Goal: Contribute content: Add original content to the website for others to see

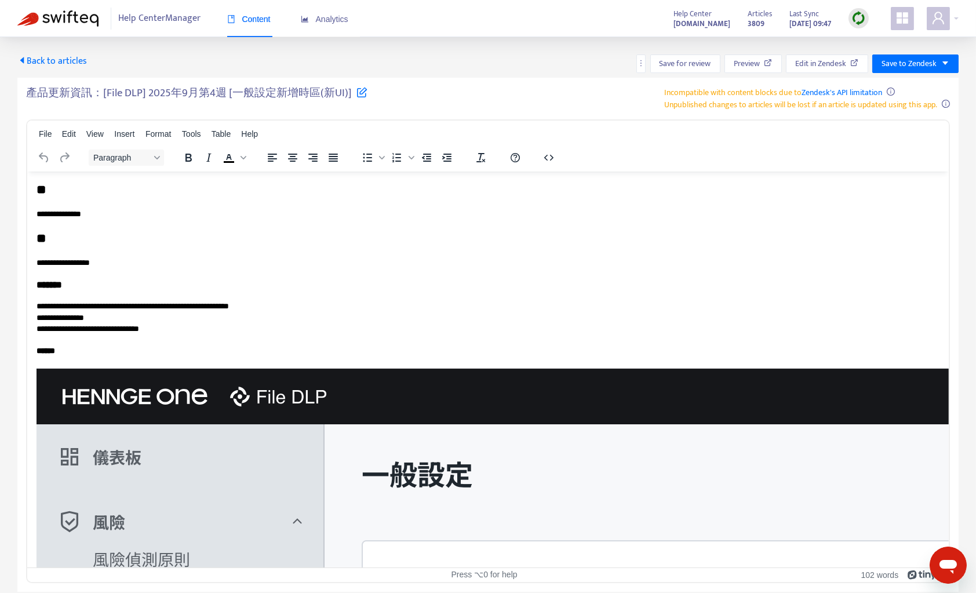
click at [64, 20] on img at bounding box center [57, 18] width 81 height 16
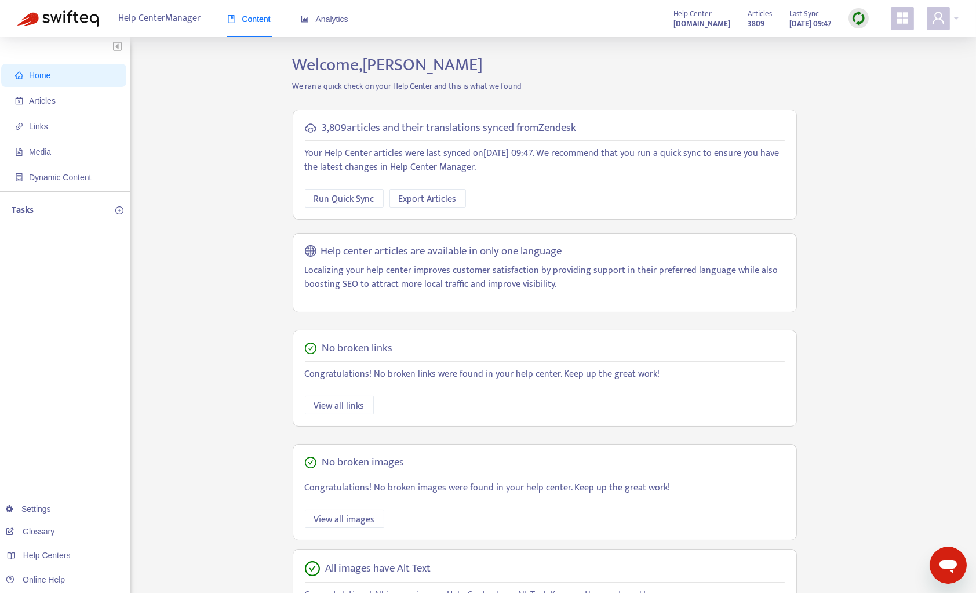
click at [856, 9] on div at bounding box center [858, 18] width 20 height 20
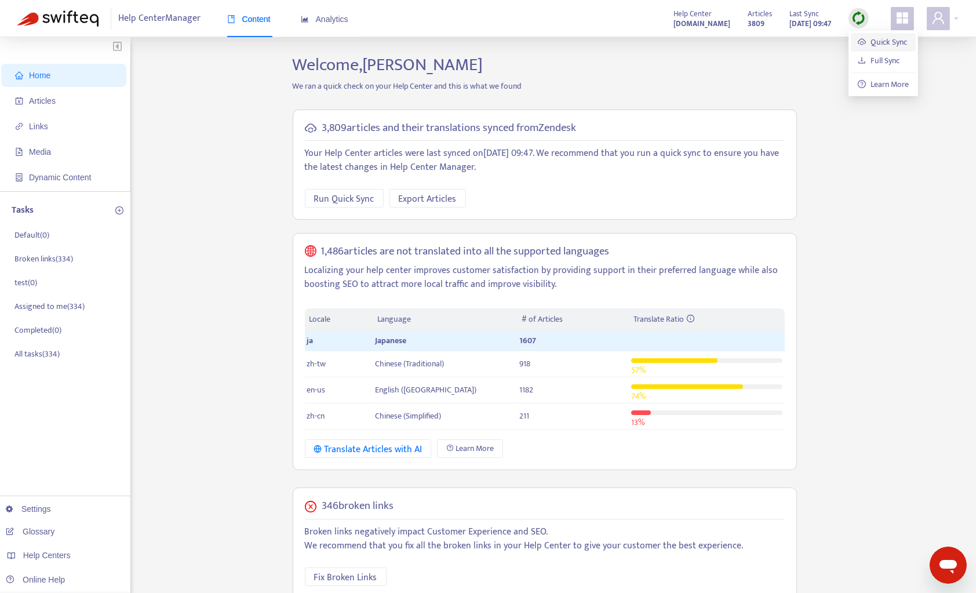
click at [874, 46] on link "Quick Sync" at bounding box center [882, 41] width 49 height 13
click at [194, 291] on div "Home Articles Links Media Dynamic Content Tasks Default ( 0 ) Broken links ( 33…" at bounding box center [487, 460] width 941 height 812
click at [56, 97] on span "Articles" at bounding box center [42, 100] width 27 height 9
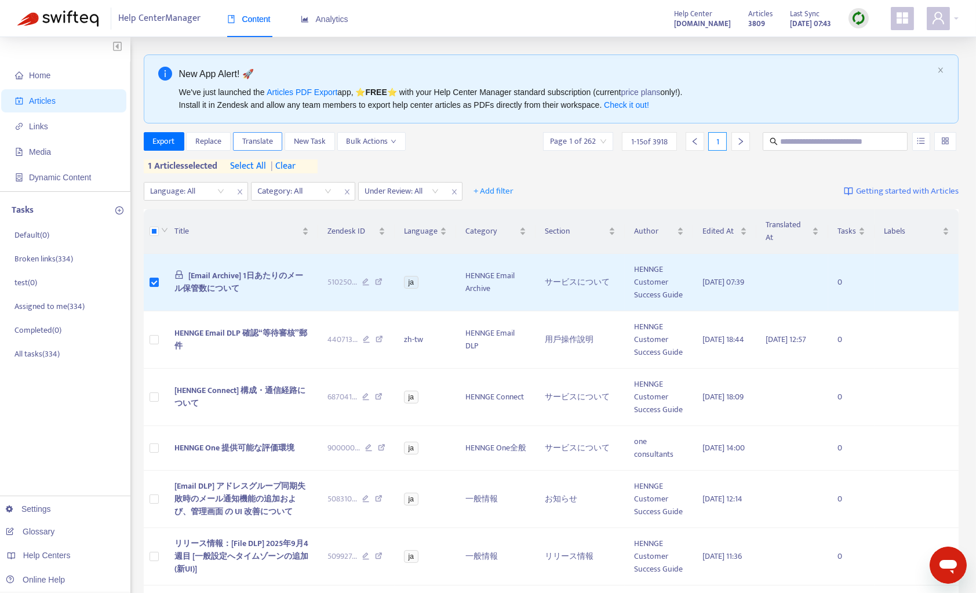
click at [252, 145] on span "Translate" at bounding box center [257, 141] width 31 height 13
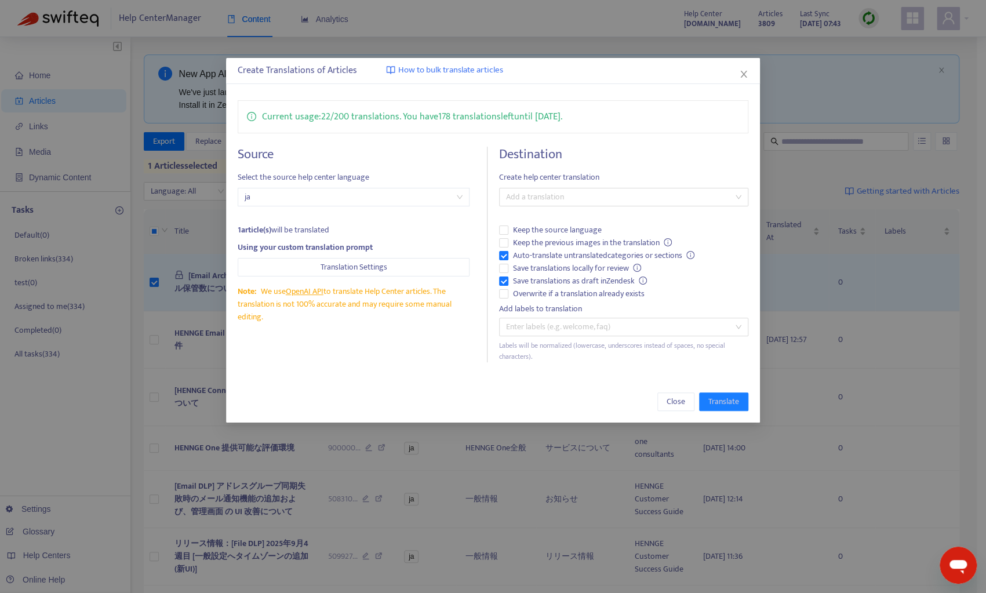
click at [553, 186] on div "Destination Create help center translation Add a translation Keep the source la…" at bounding box center [623, 255] width 249 height 216
click at [551, 194] on div at bounding box center [618, 197] width 232 height 14
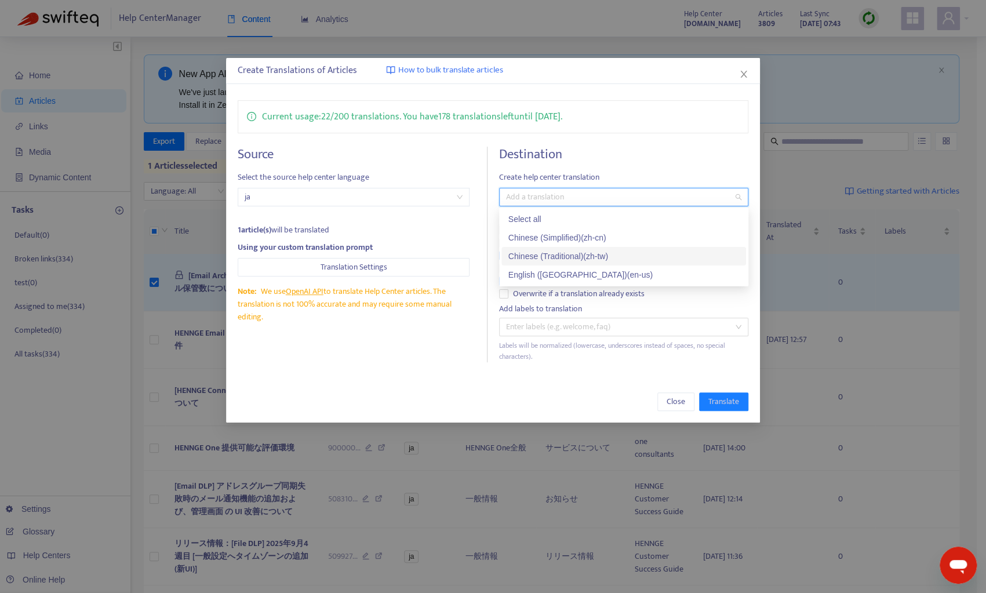
click at [560, 253] on div "Chinese (Traditional) ( zh-tw )" at bounding box center [623, 256] width 231 height 13
click at [552, 269] on div "English ([GEOGRAPHIC_DATA]) ( en-us )" at bounding box center [623, 274] width 231 height 13
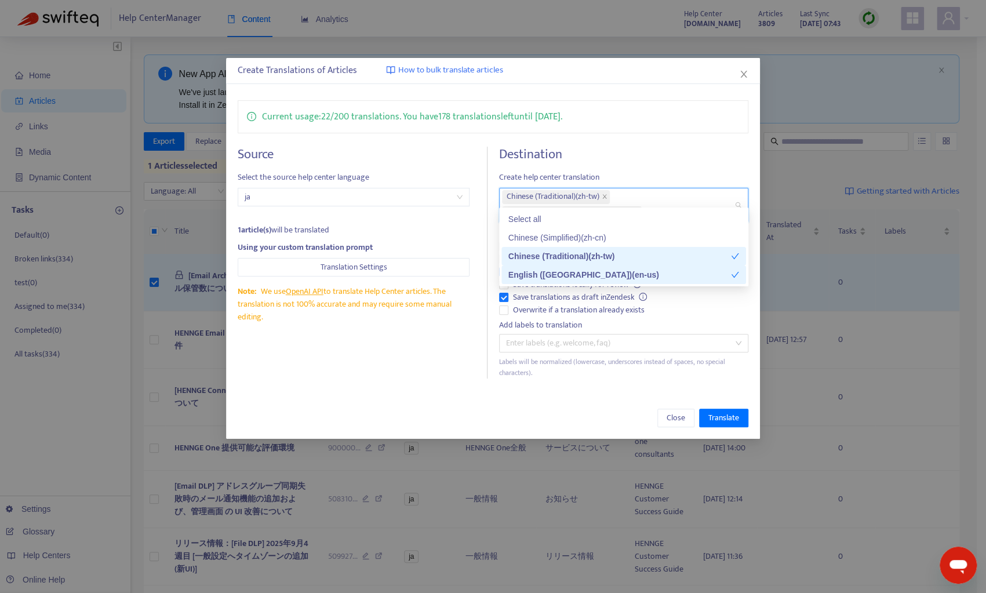
click at [475, 344] on div "Source Select the source help center language ja 1 article(s) will be translate…" at bounding box center [363, 263] width 250 height 232
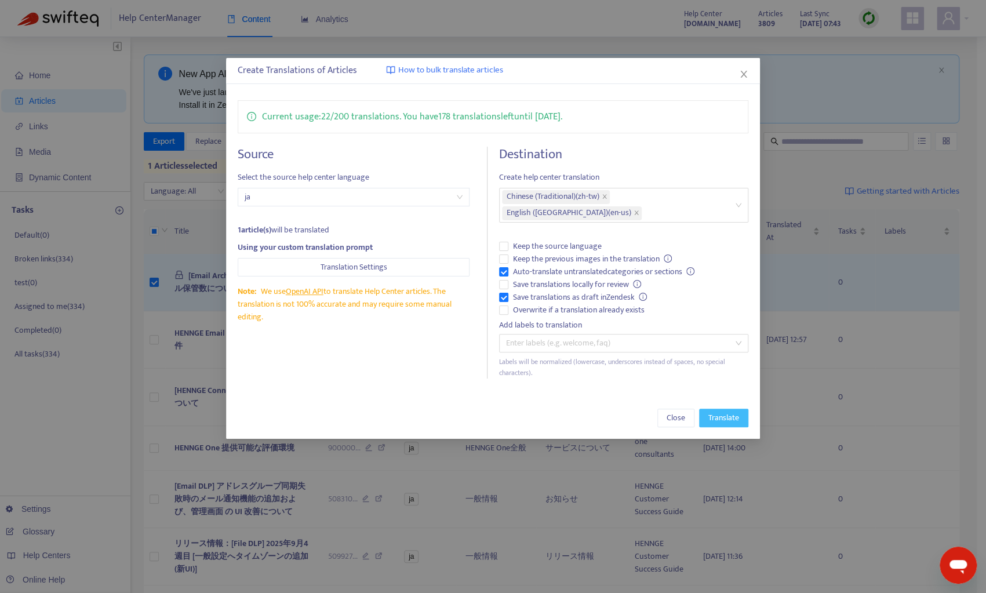
click at [726, 409] on button "Translate" at bounding box center [723, 418] width 49 height 19
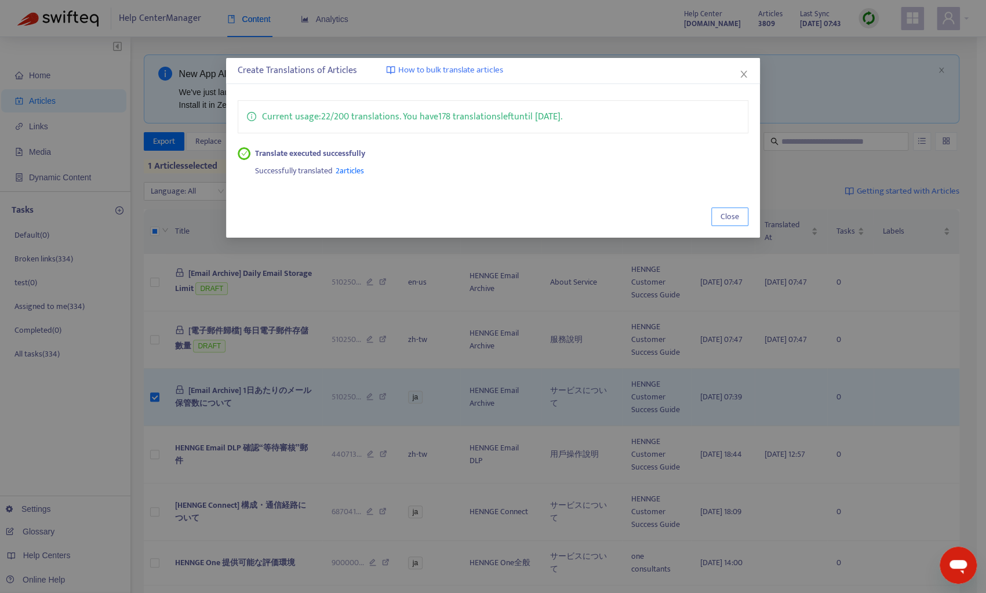
click at [728, 212] on span "Close" at bounding box center [729, 216] width 19 height 13
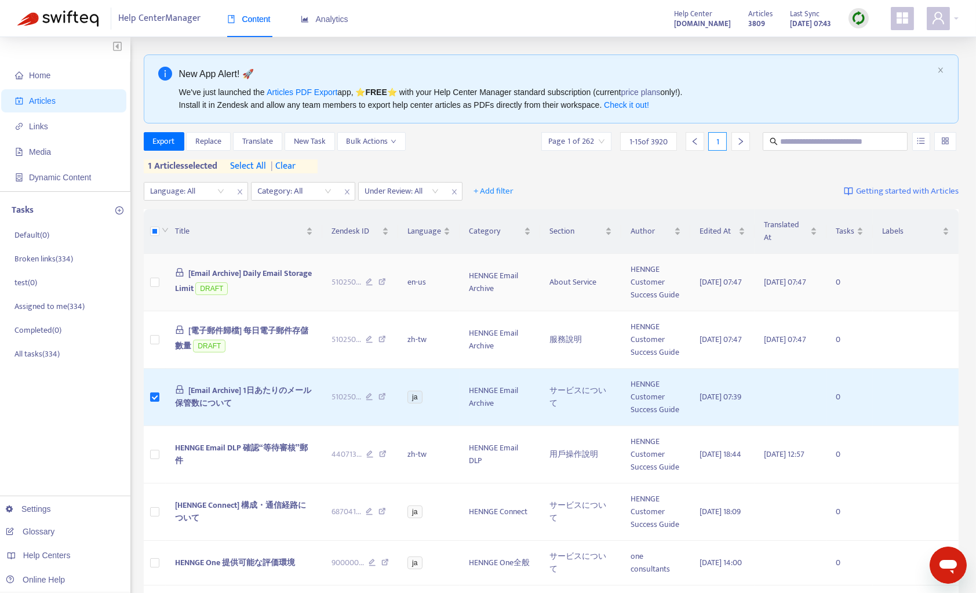
click at [206, 289] on span "[Email Archive] Daily Email Storage Limit" at bounding box center [243, 281] width 137 height 28
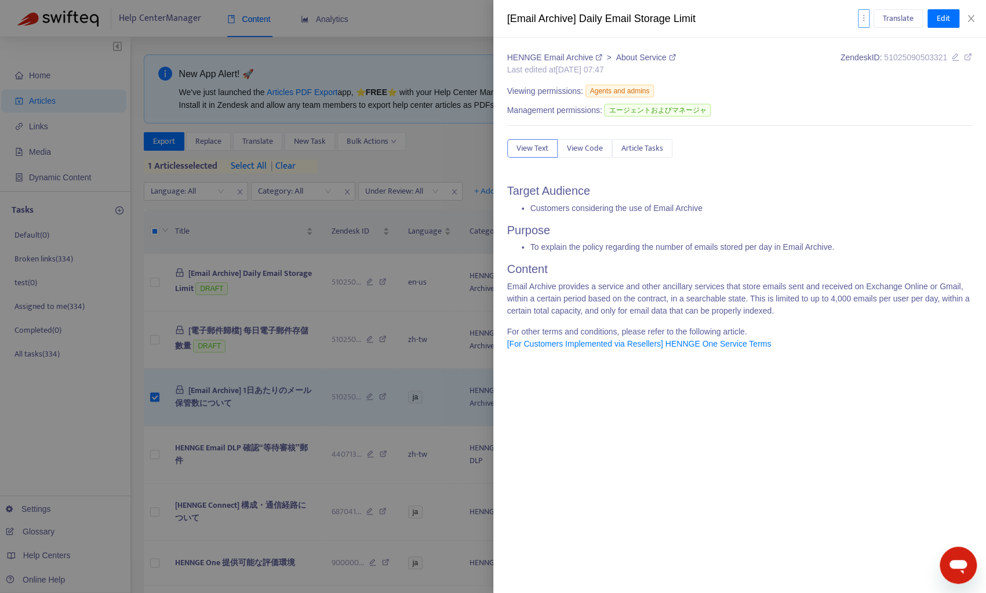
click at [862, 18] on icon "more" at bounding box center [863, 18] width 8 height 8
click at [938, 11] on button "Edit" at bounding box center [943, 18] width 32 height 19
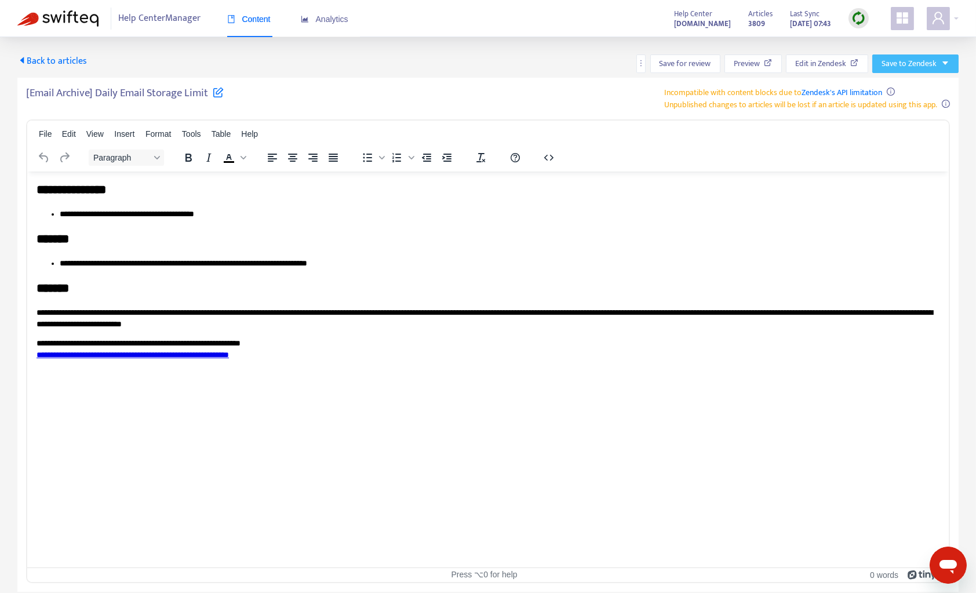
click at [953, 68] on button "Save to Zendesk" at bounding box center [915, 63] width 86 height 19
click at [899, 88] on span "Publish" at bounding box center [905, 87] width 44 height 13
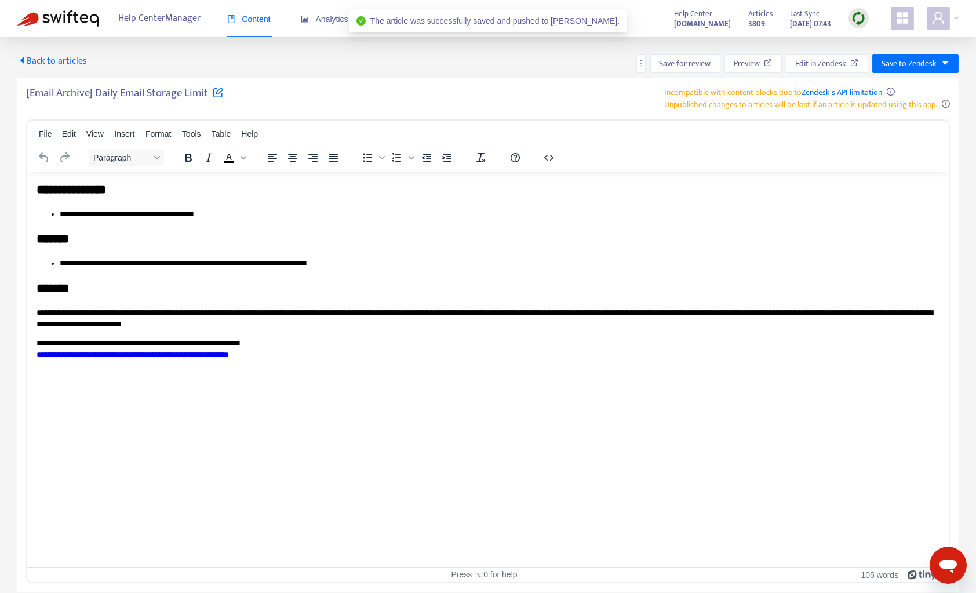
click at [48, 61] on span "Back to articles" at bounding box center [52, 61] width 70 height 16
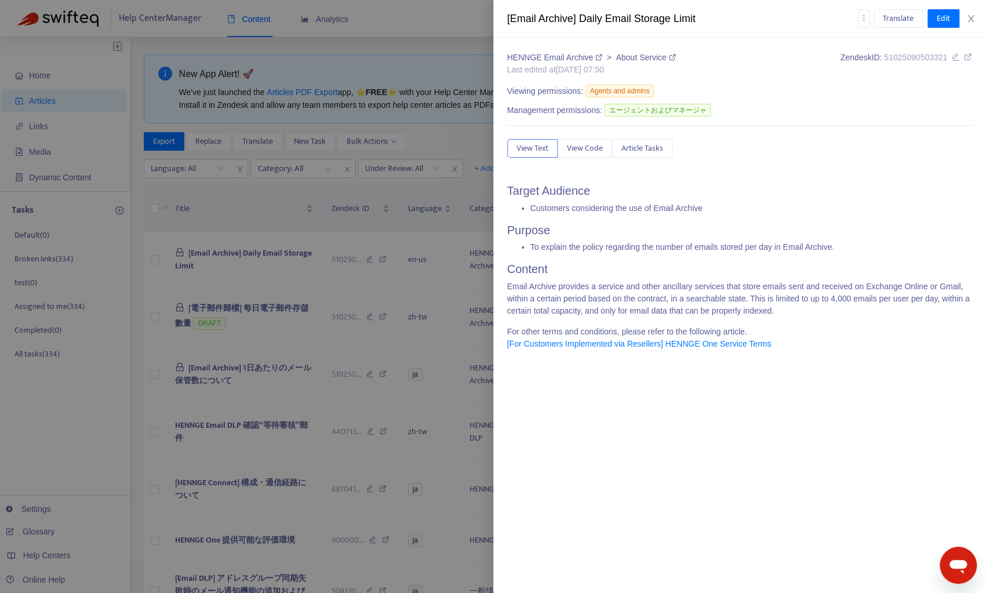
click at [187, 264] on div at bounding box center [493, 296] width 986 height 593
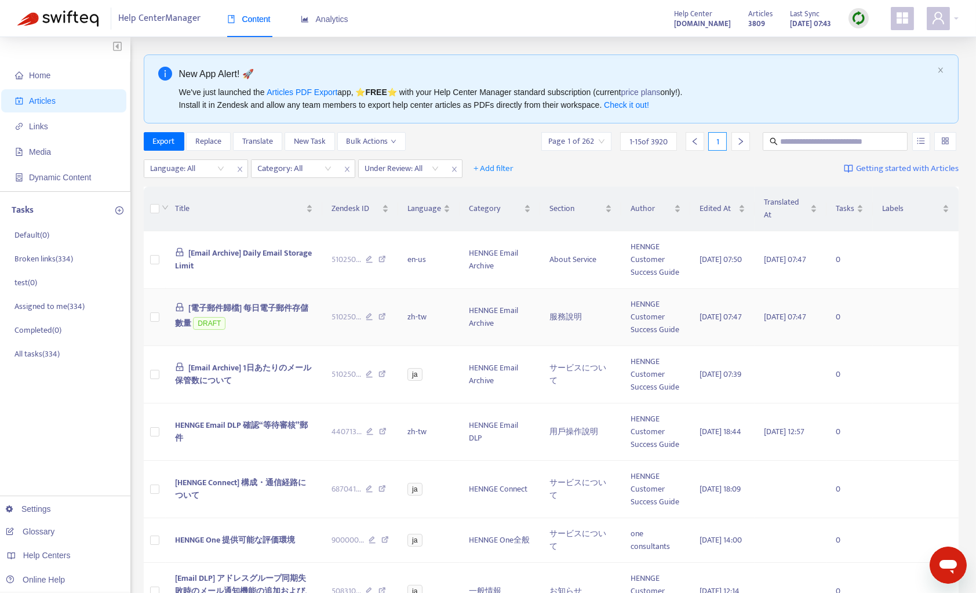
click at [205, 304] on span "[電子郵件歸檔] 每日電子郵件存儲數量" at bounding box center [242, 315] width 134 height 28
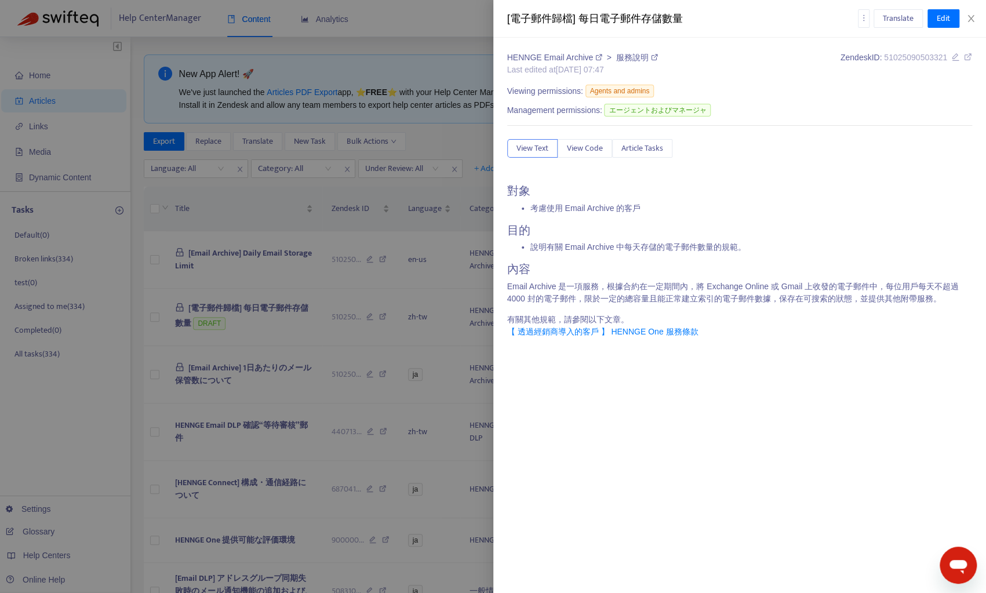
click at [662, 330] on link "【 透過經銷商導入的客戶 】 HENNGE One 服務條款" at bounding box center [602, 331] width 191 height 9
click at [945, 21] on span "Edit" at bounding box center [942, 18] width 13 height 13
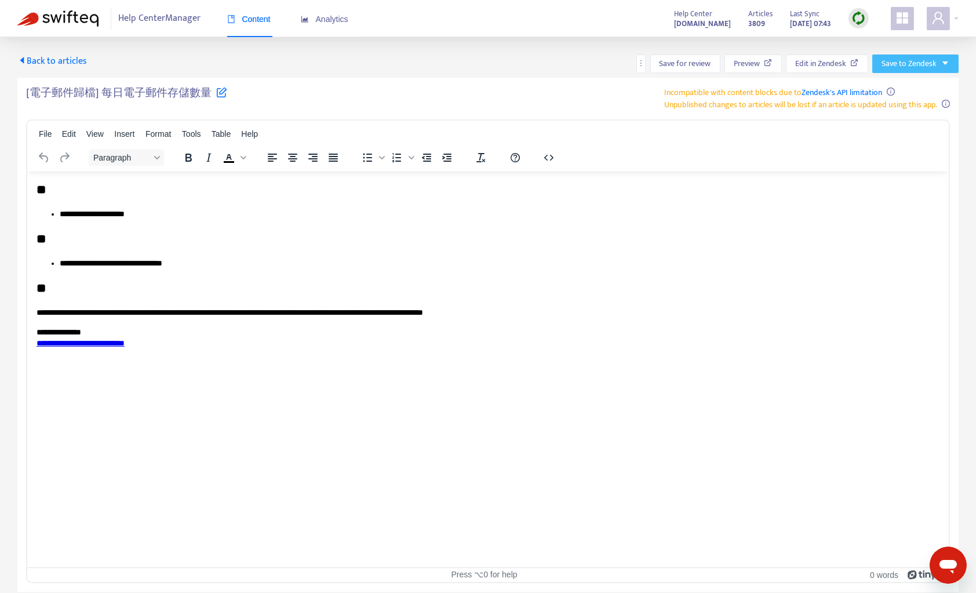
click at [940, 61] on button "Save to Zendesk" at bounding box center [915, 63] width 86 height 19
click at [910, 82] on span "Publish" at bounding box center [905, 87] width 44 height 13
click at [68, 67] on span "Back to articles" at bounding box center [52, 61] width 70 height 16
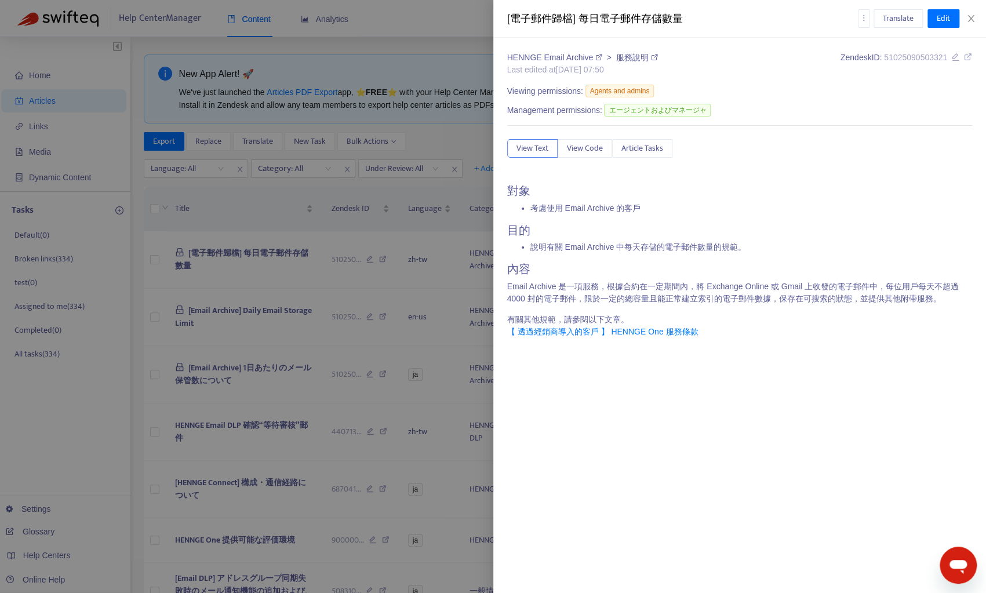
click at [433, 138] on div at bounding box center [493, 296] width 986 height 593
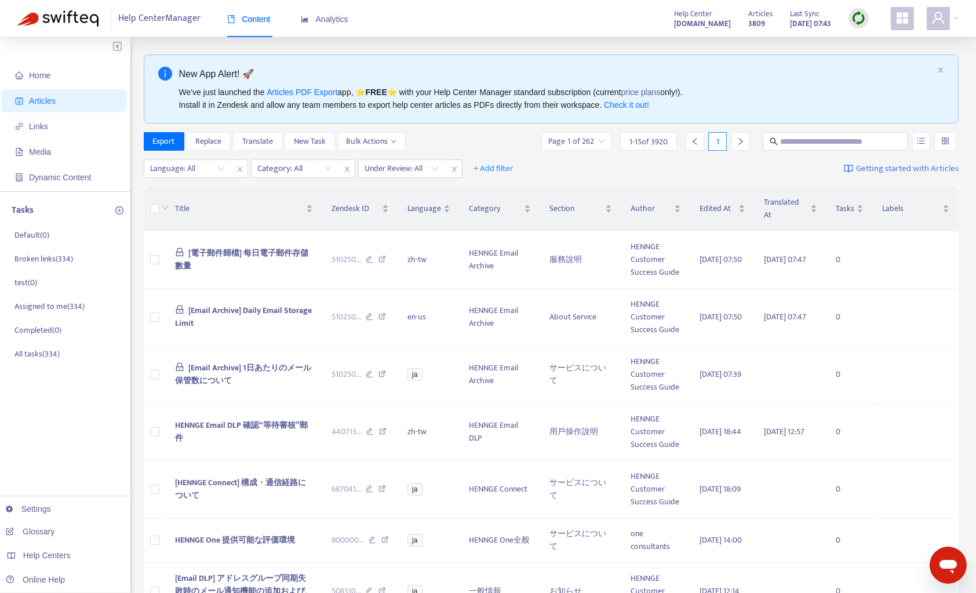
click at [861, 21] on img at bounding box center [858, 18] width 14 height 14
click at [865, 39] on link "Quick Sync" at bounding box center [882, 41] width 49 height 13
click at [861, 14] on img at bounding box center [858, 18] width 14 height 14
click at [878, 42] on link "Quick Sync" at bounding box center [882, 41] width 49 height 13
